Goal: Task Accomplishment & Management: Manage account settings

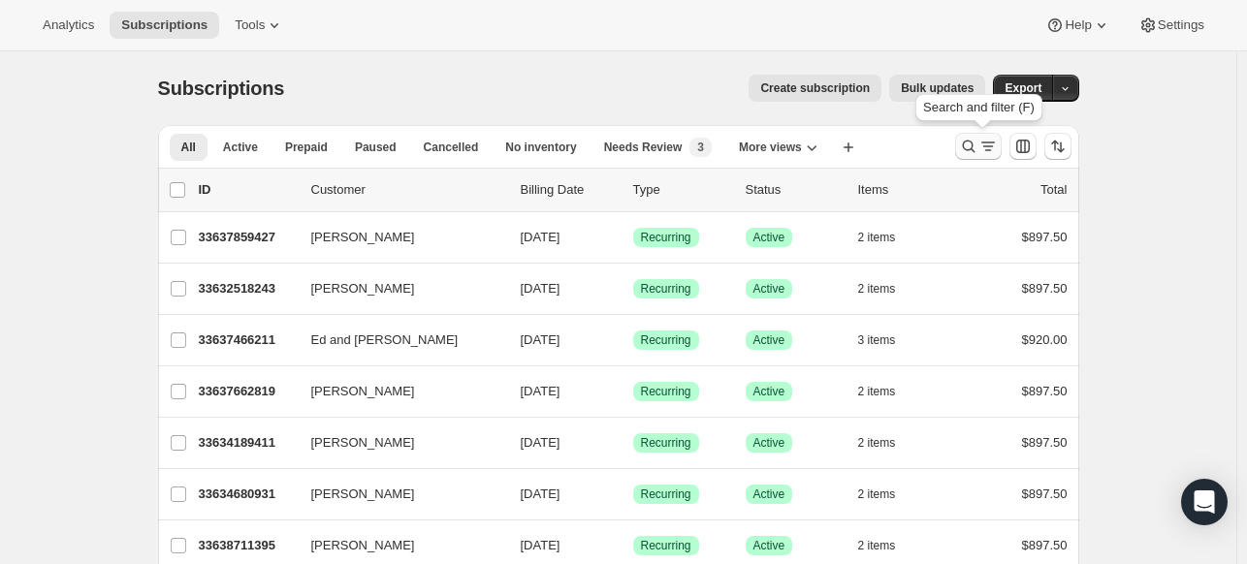
click at [969, 150] on icon "Search and filter results" at bounding box center [968, 146] width 19 height 19
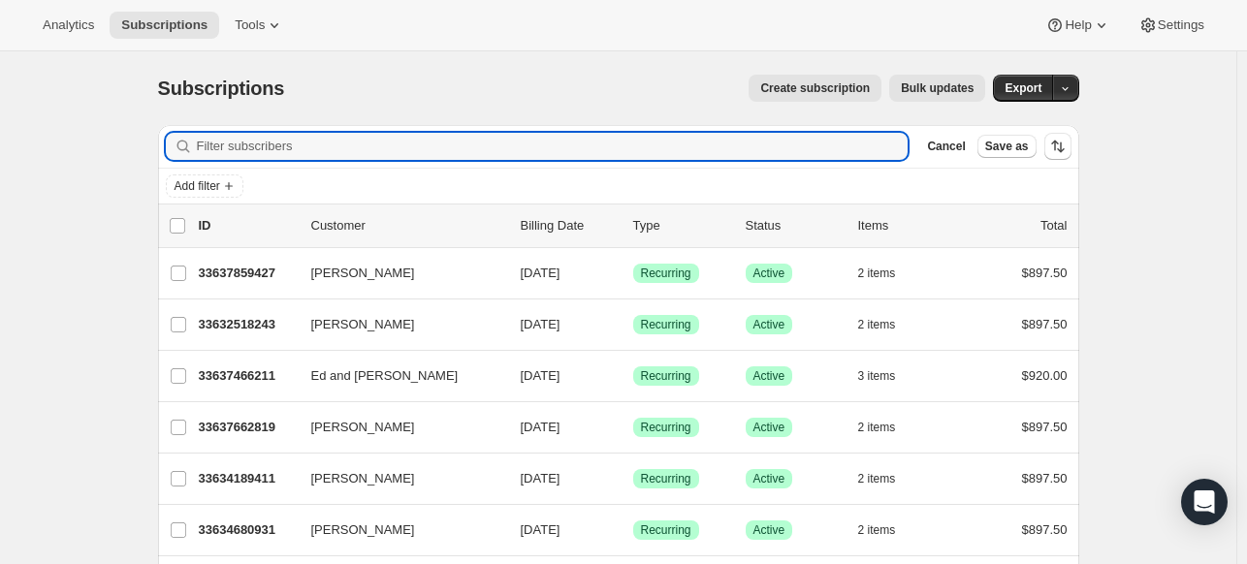
paste input "Ranjit Panigrahi"
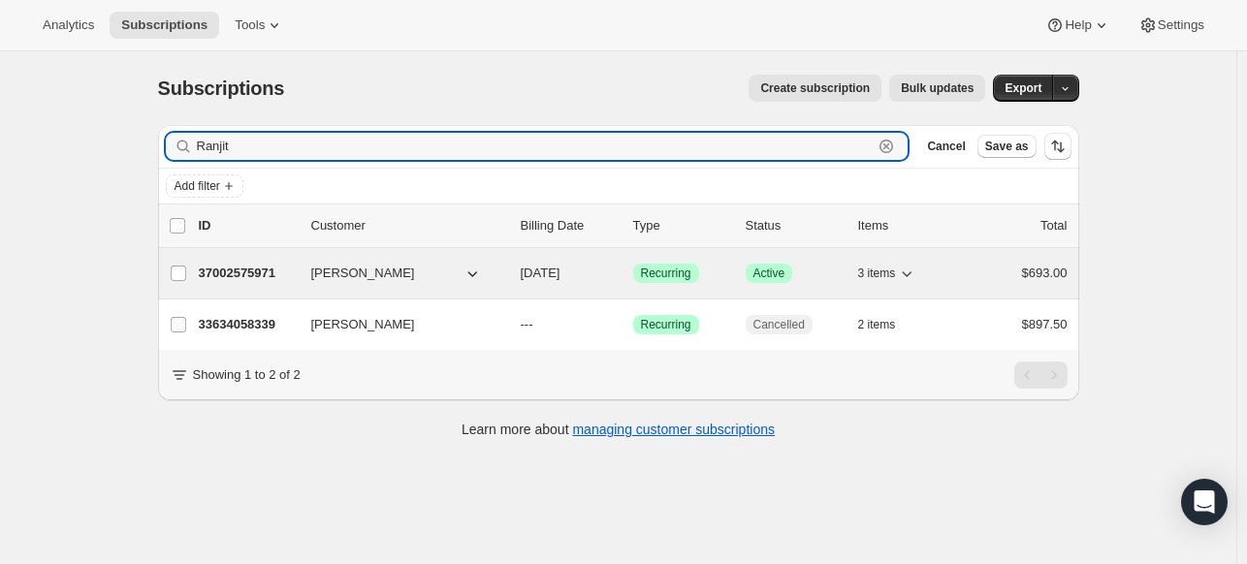
type input "Ranjit"
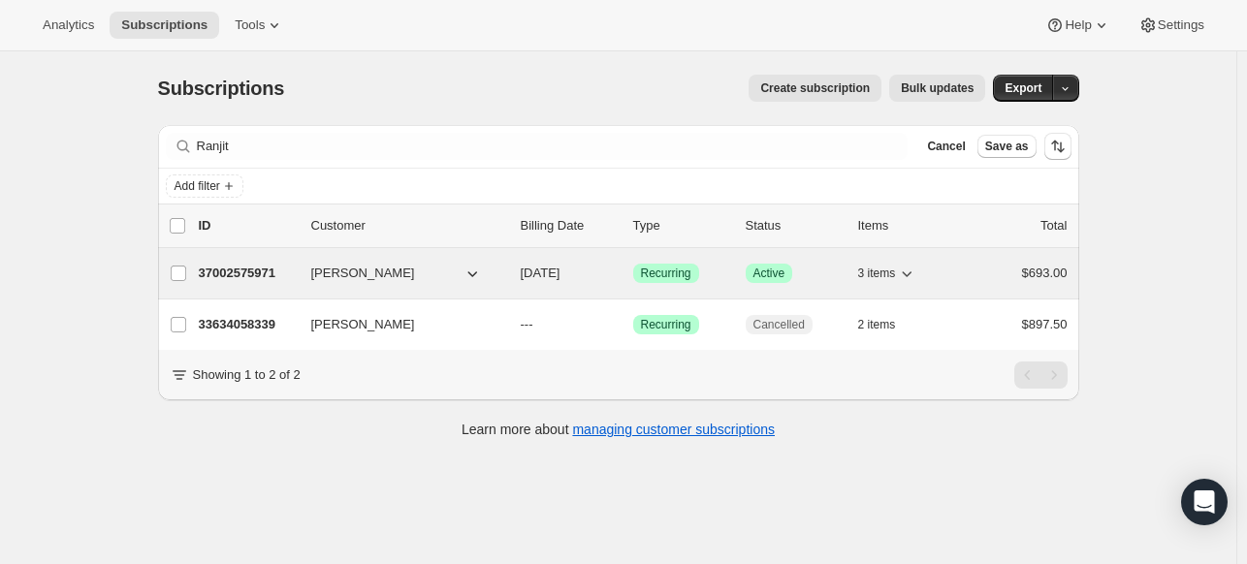
click at [243, 270] on p "37002575971" at bounding box center [247, 273] width 97 height 19
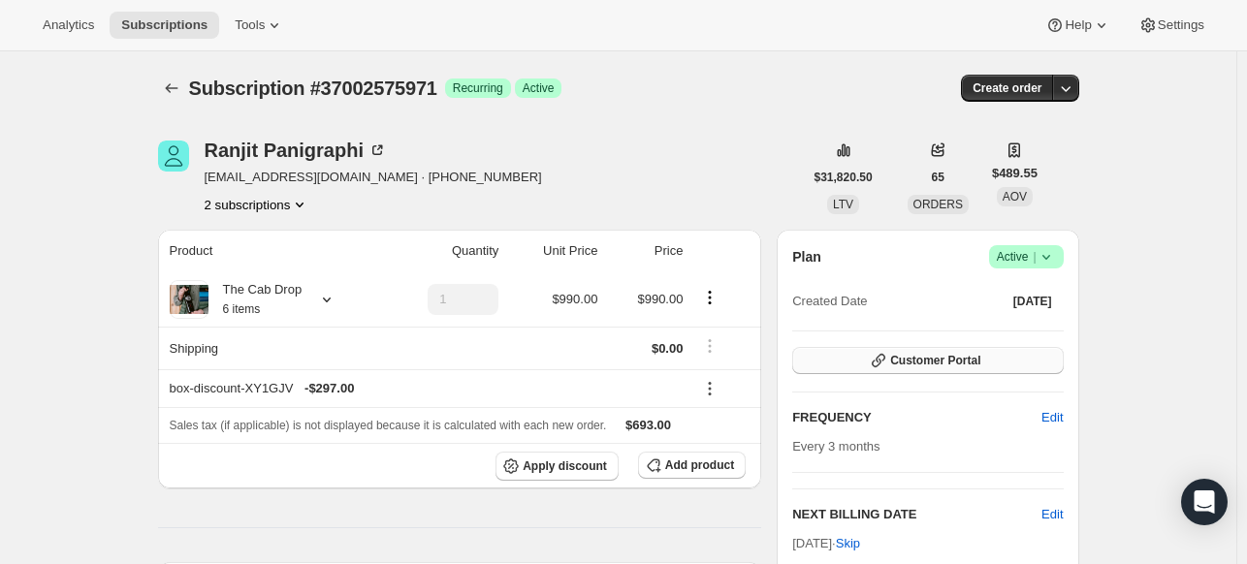
click at [1006, 364] on button "Customer Portal" at bounding box center [927, 360] width 270 height 27
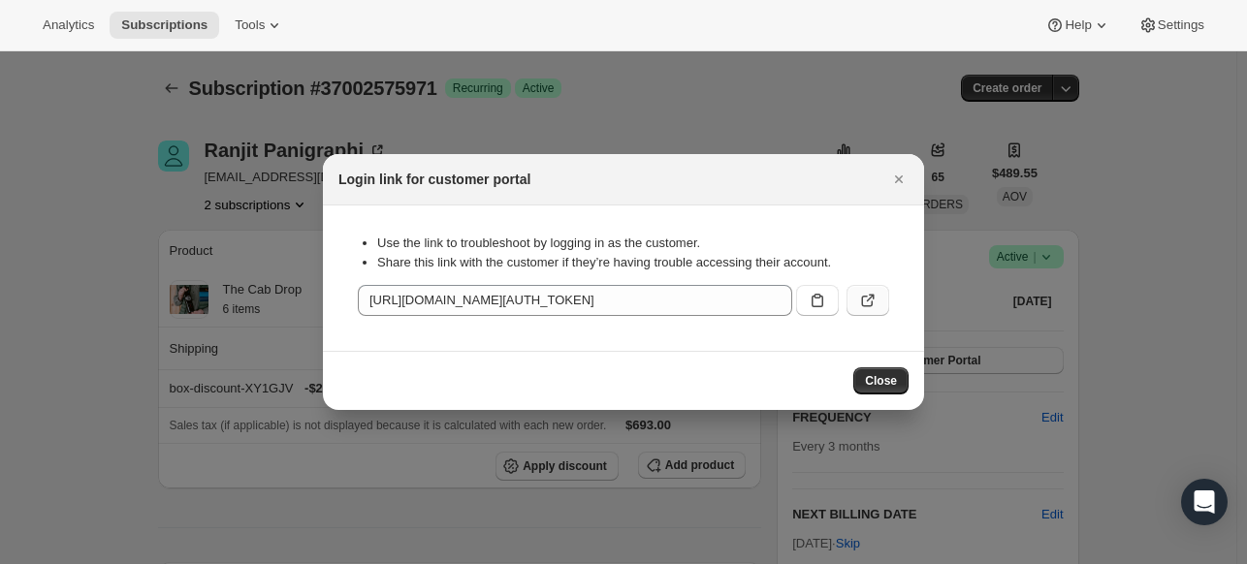
click at [875, 296] on icon ":rd0:" at bounding box center [867, 300] width 19 height 19
click at [880, 382] on span "Close" at bounding box center [881, 381] width 32 height 16
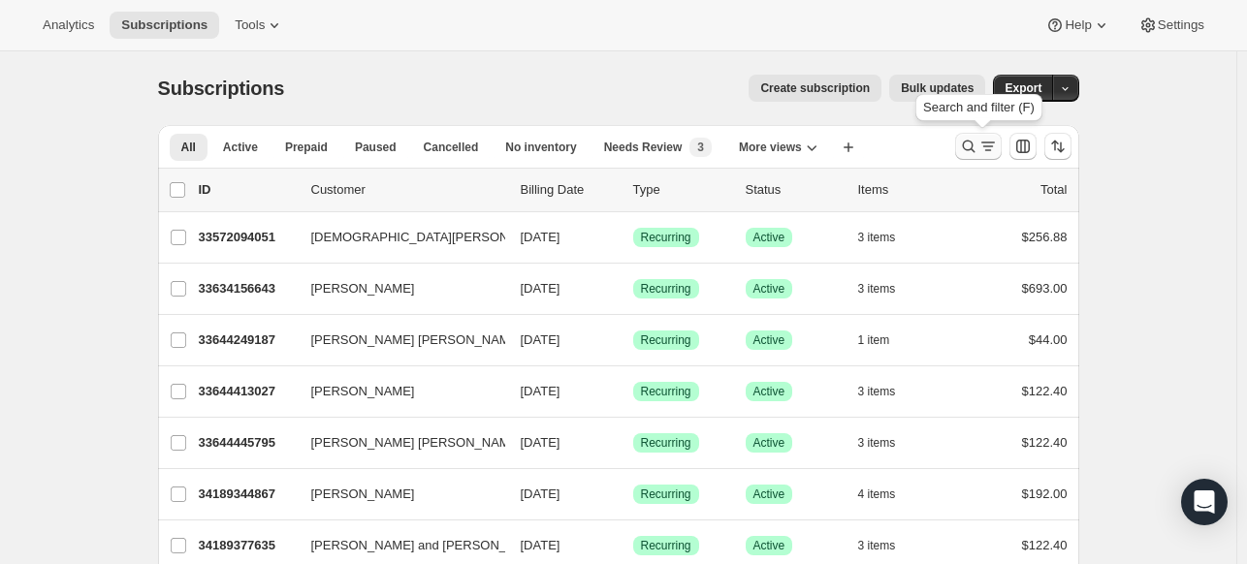
click at [973, 146] on icon "Search and filter results" at bounding box center [968, 146] width 19 height 19
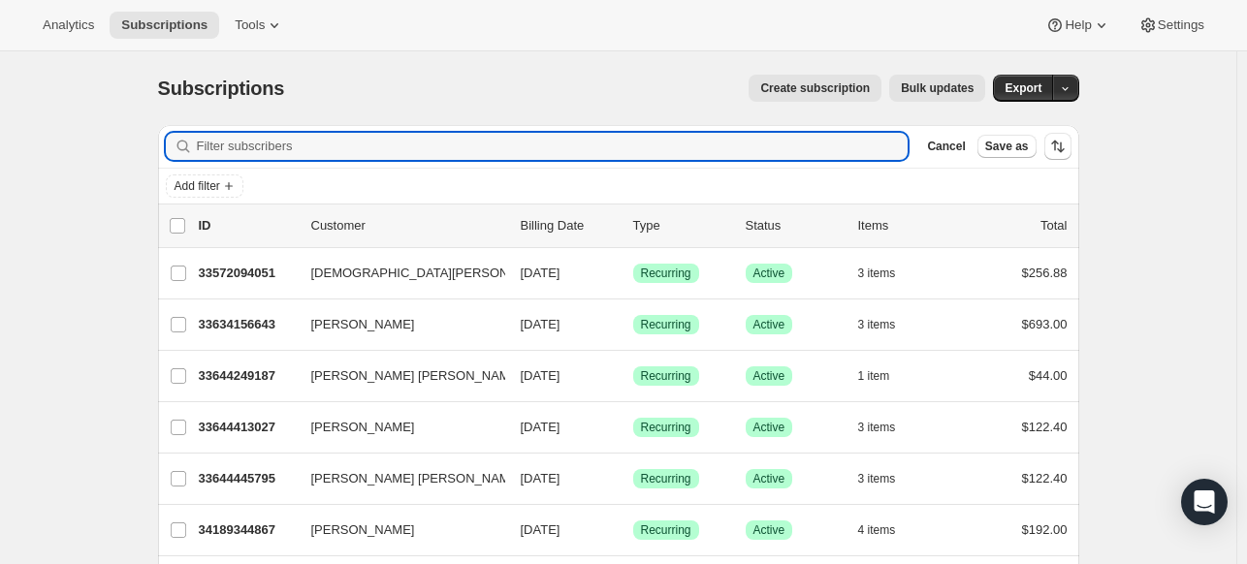
paste input "[PERSON_NAME]"
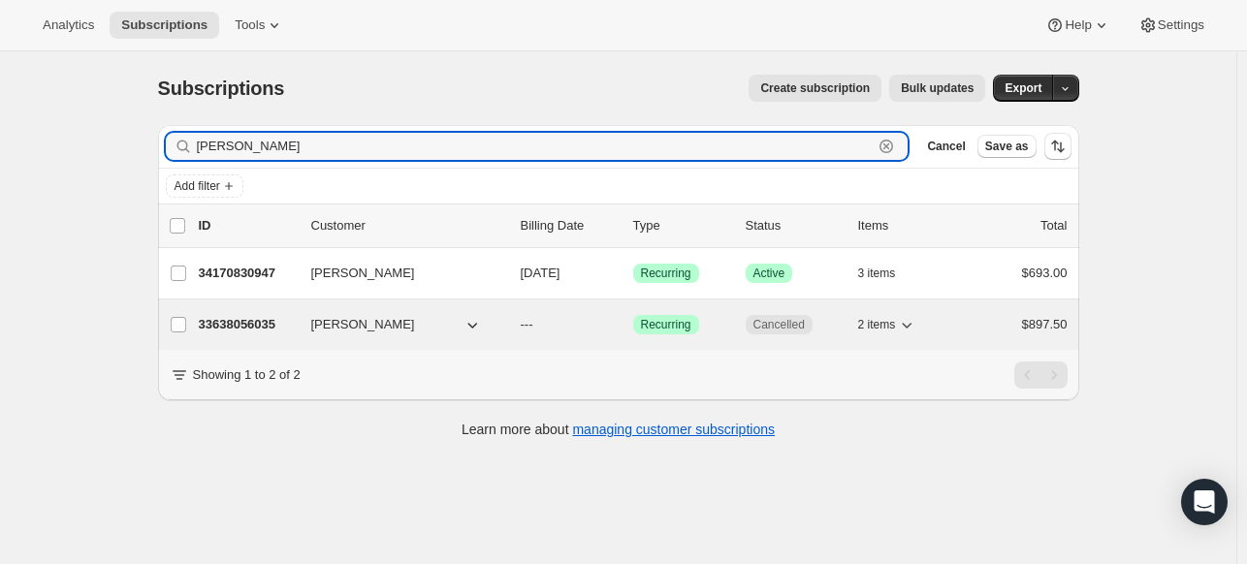
type input "[PERSON_NAME]"
click at [231, 315] on p "33638056035" at bounding box center [247, 324] width 97 height 19
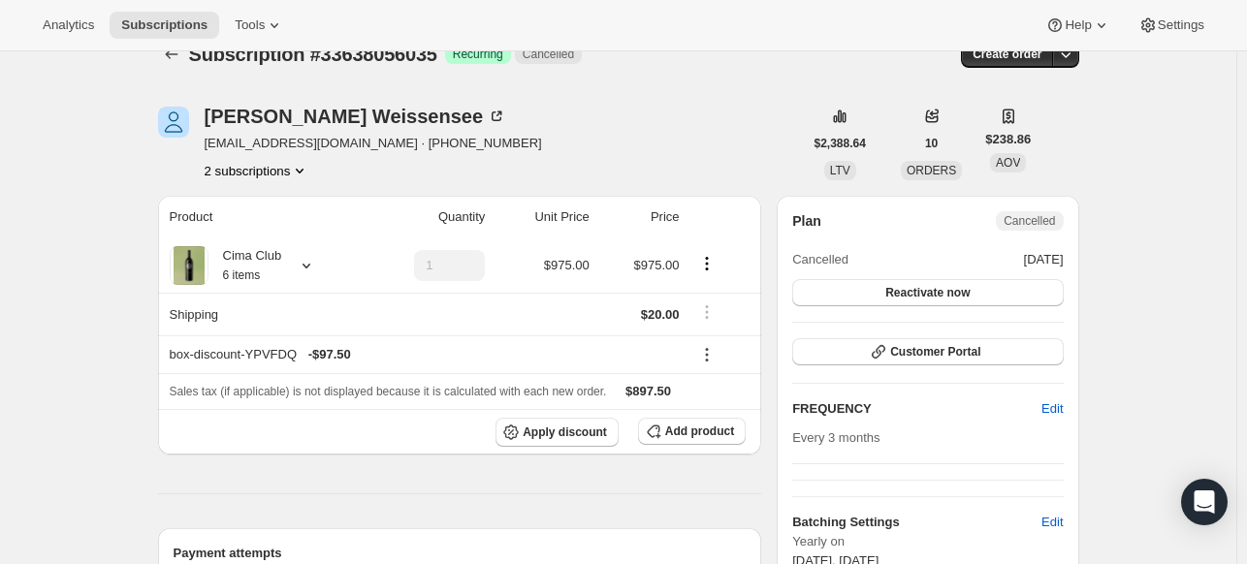
scroll to position [31, 0]
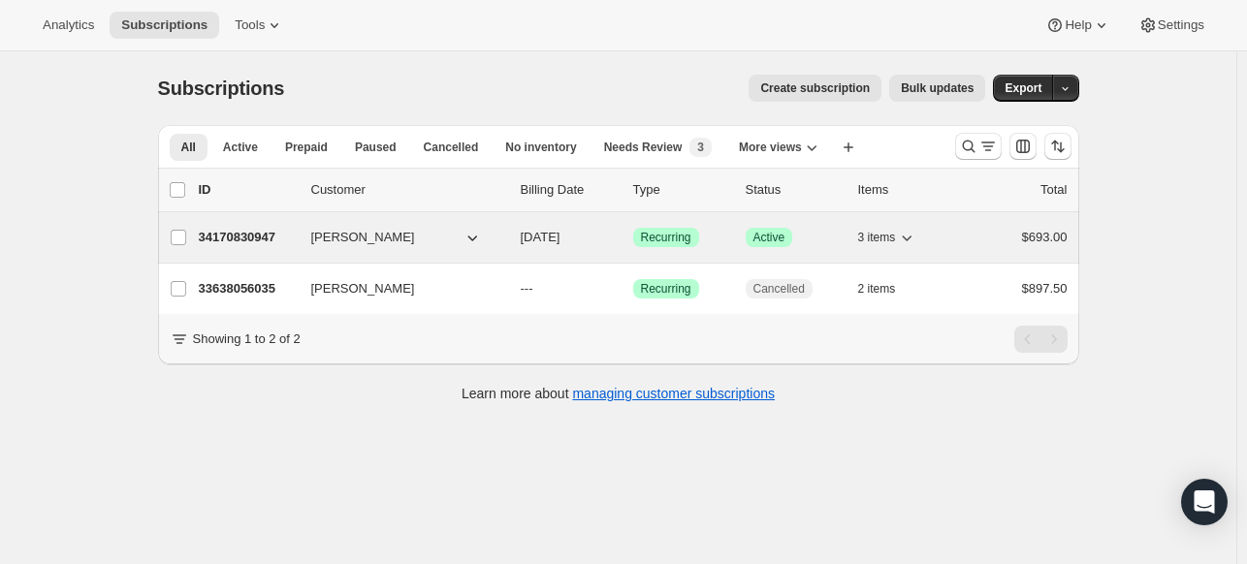
click at [242, 238] on p "34170830947" at bounding box center [247, 237] width 97 height 19
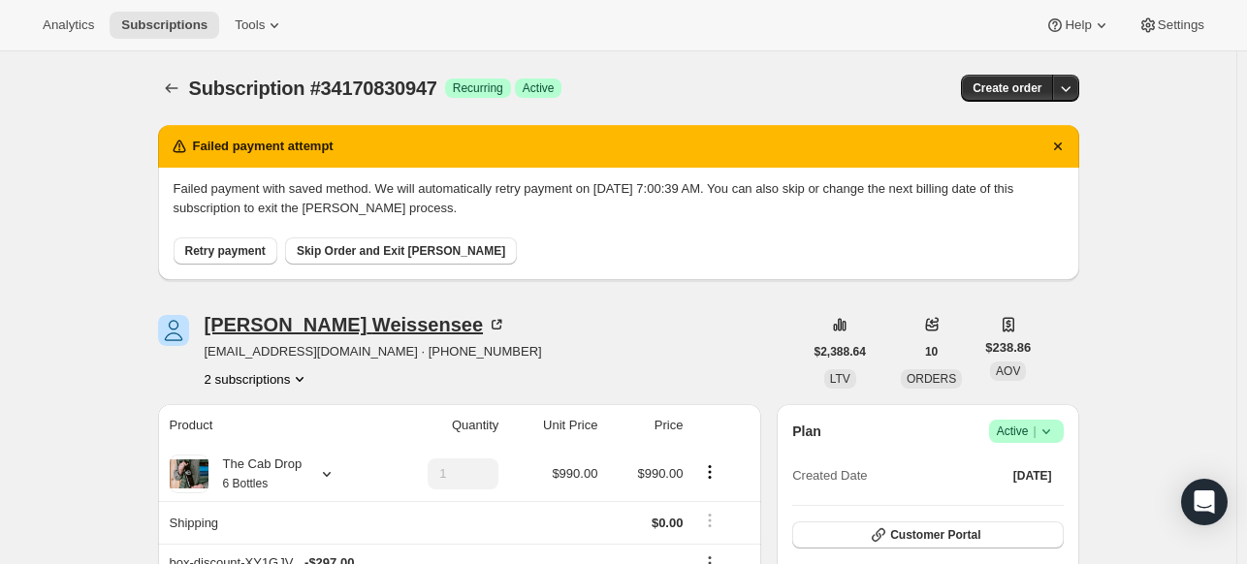
click at [487, 317] on icon at bounding box center [496, 324] width 19 height 19
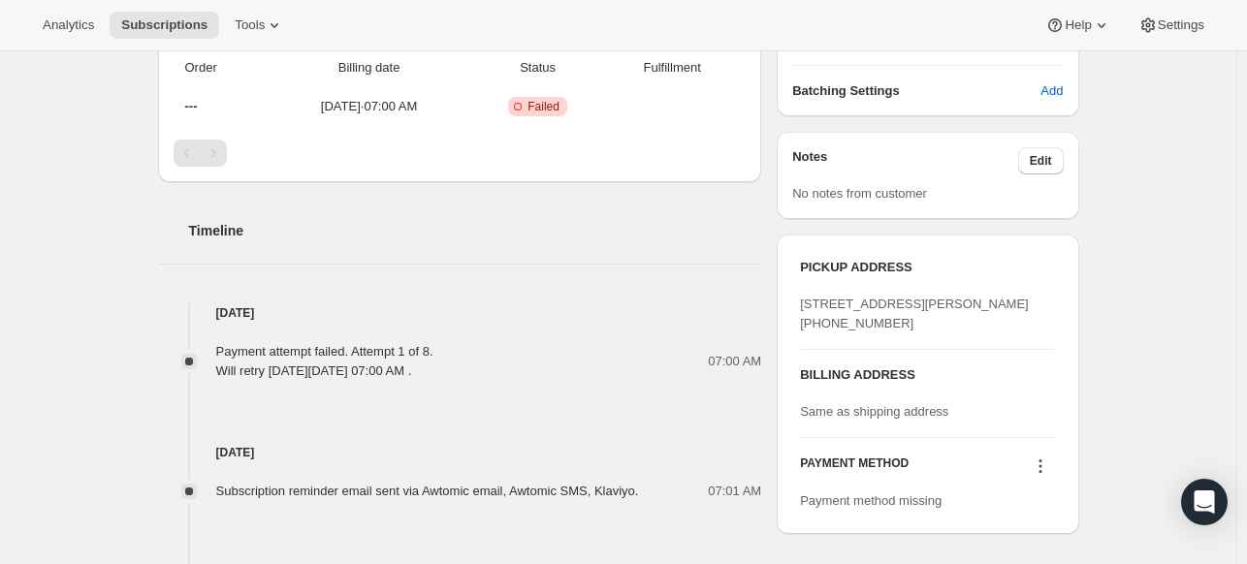
scroll to position [725, 0]
click at [1040, 476] on icon at bounding box center [1039, 466] width 19 height 19
click at [1053, 452] on span "Select payment method" at bounding box center [1038, 453] width 133 height 15
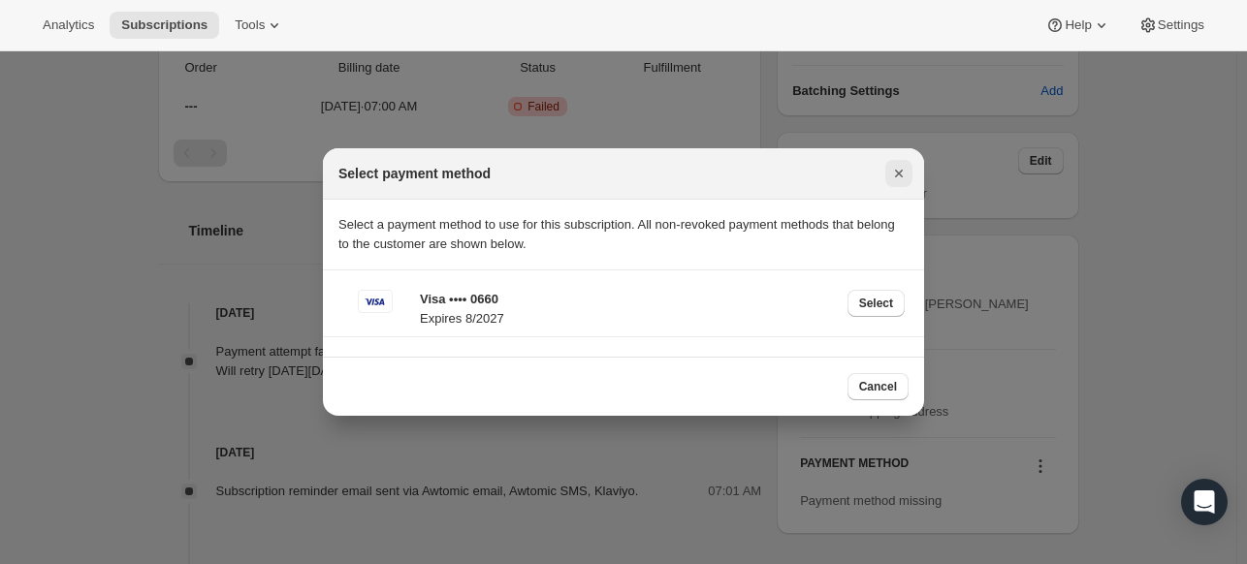
click at [890, 171] on icon "Close" at bounding box center [898, 173] width 19 height 19
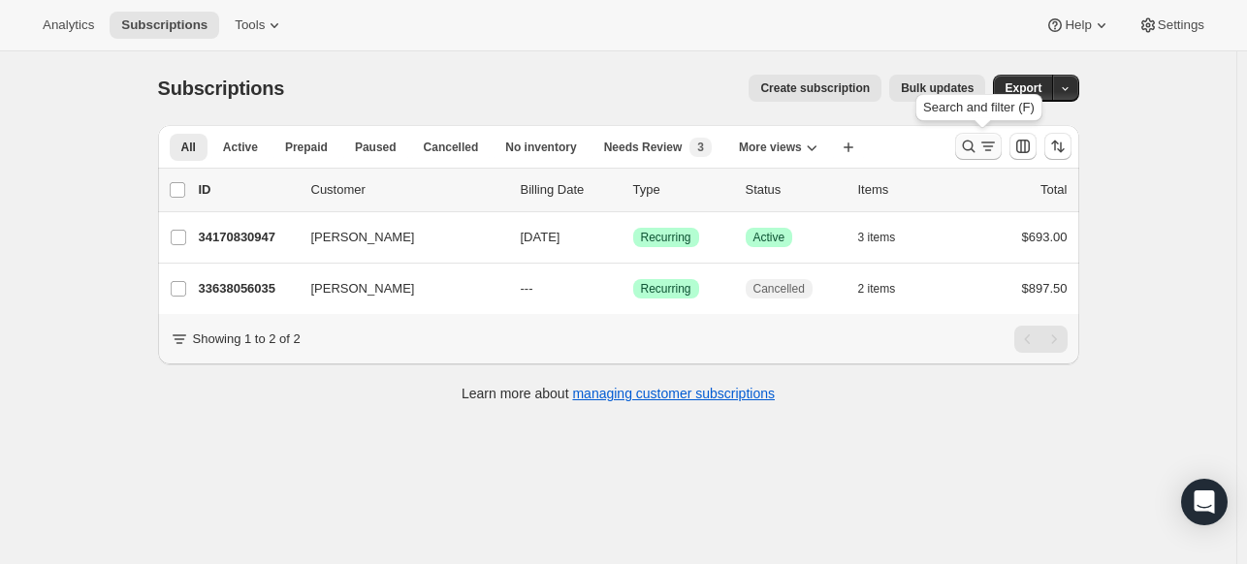
click at [968, 140] on icon "Search and filter results" at bounding box center [968, 146] width 19 height 19
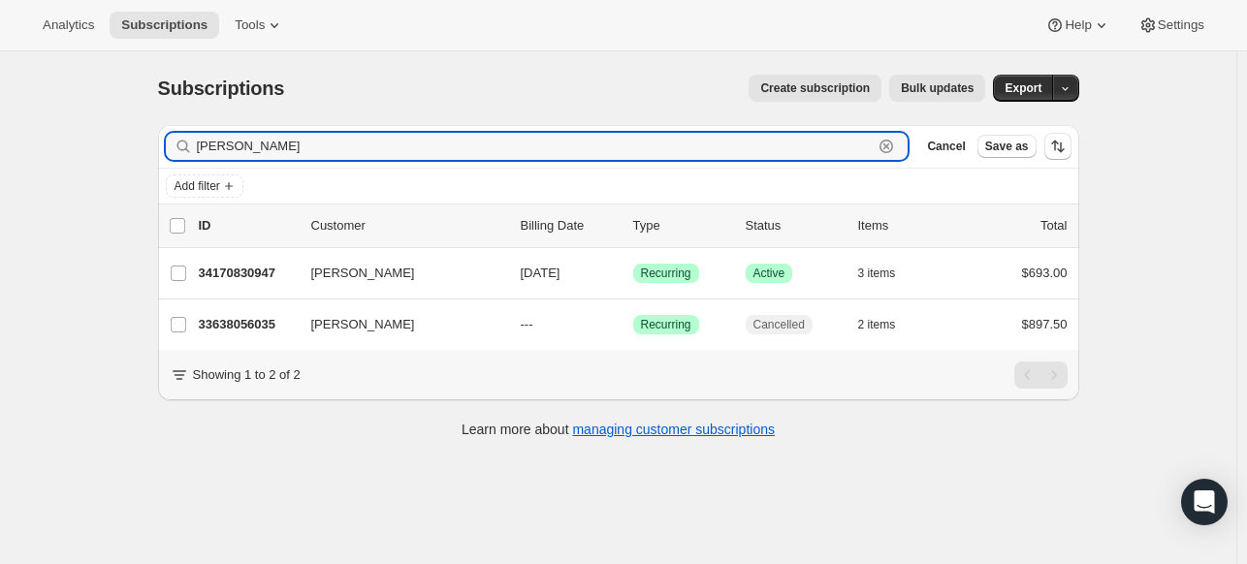
click at [890, 144] on icon "button" at bounding box center [886, 146] width 7 height 7
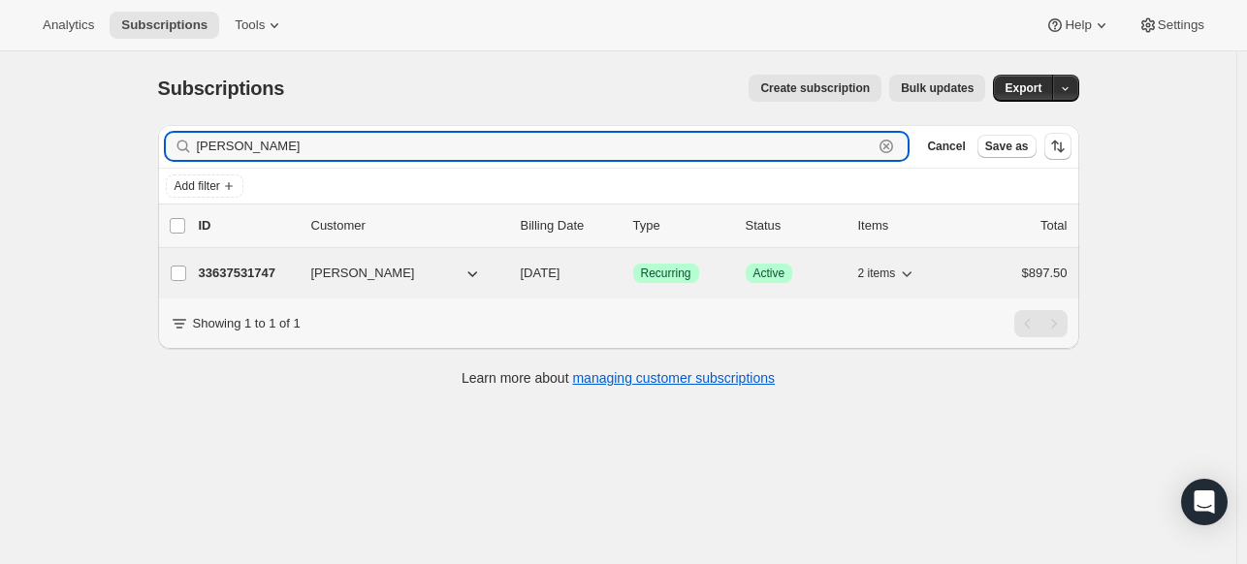
type input "david jackson"
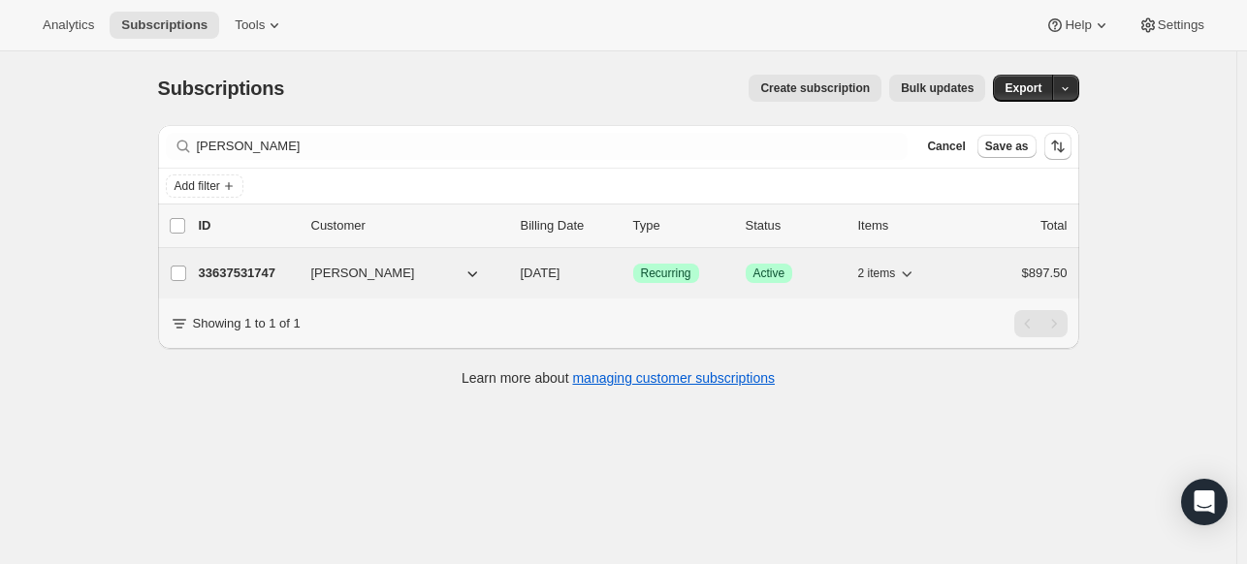
click at [255, 270] on p "33637531747" at bounding box center [247, 273] width 97 height 19
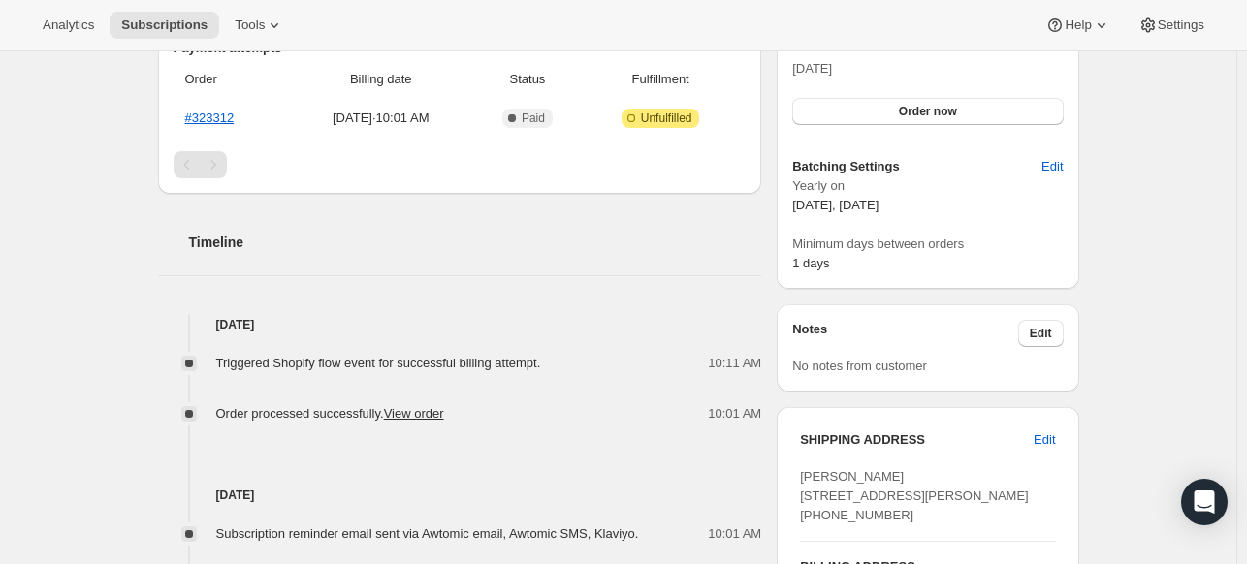
scroll to position [542, 0]
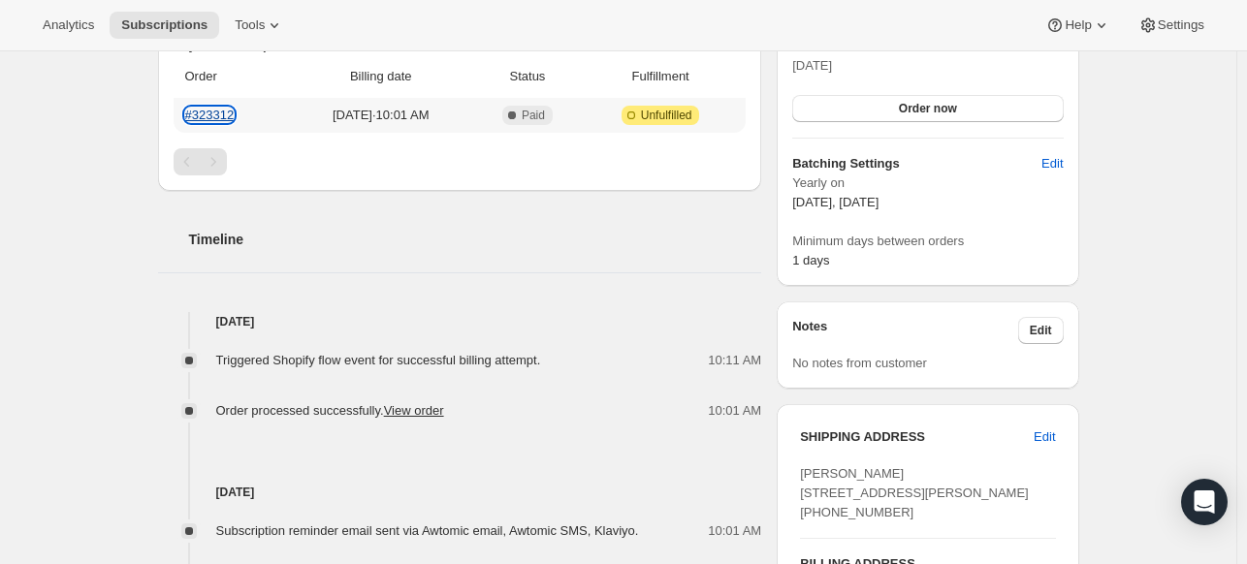
click at [216, 113] on link "#323312" at bounding box center [209, 115] width 49 height 15
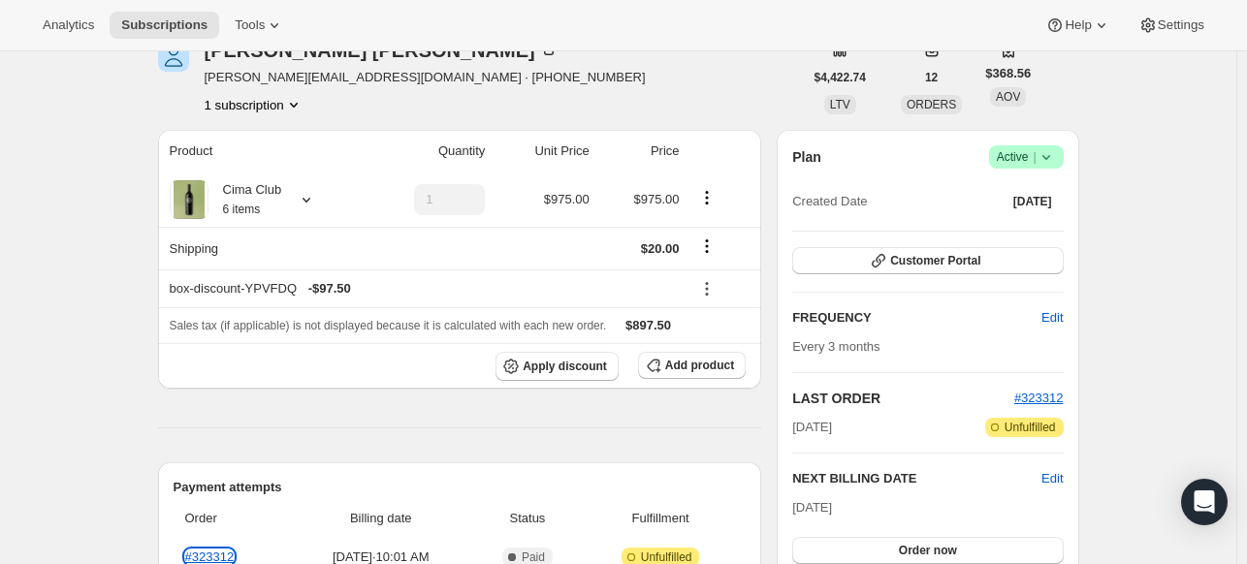
scroll to position [0, 0]
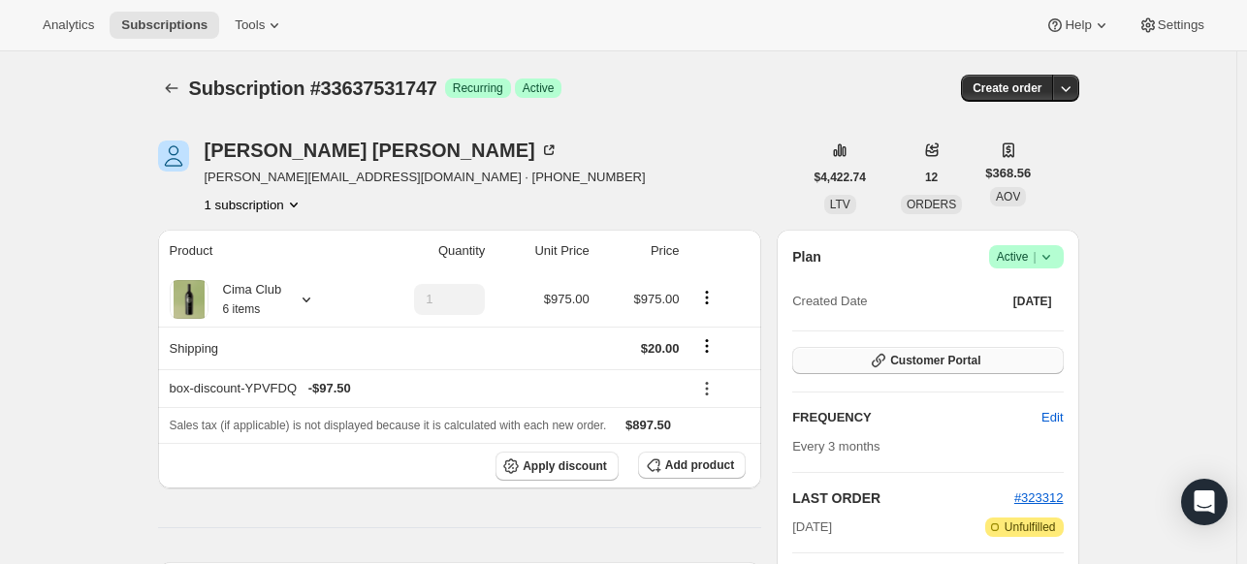
click at [980, 361] on span "Customer Portal" at bounding box center [935, 361] width 90 height 16
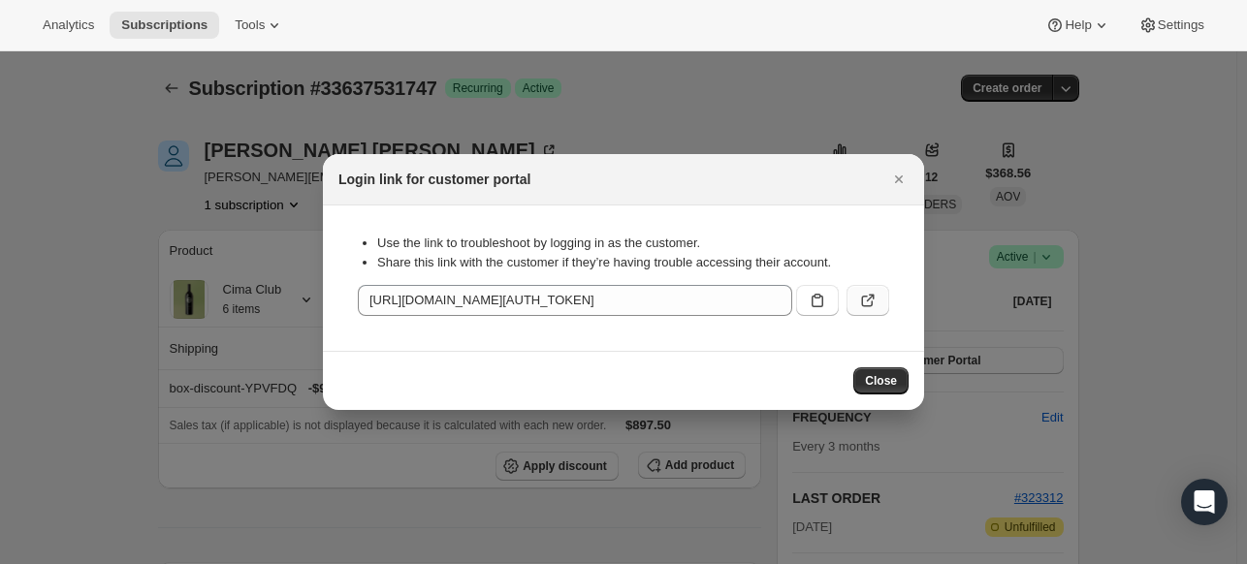
click at [868, 305] on icon ":rh2:" at bounding box center [867, 300] width 19 height 19
